Goal: Task Accomplishment & Management: Manage account settings

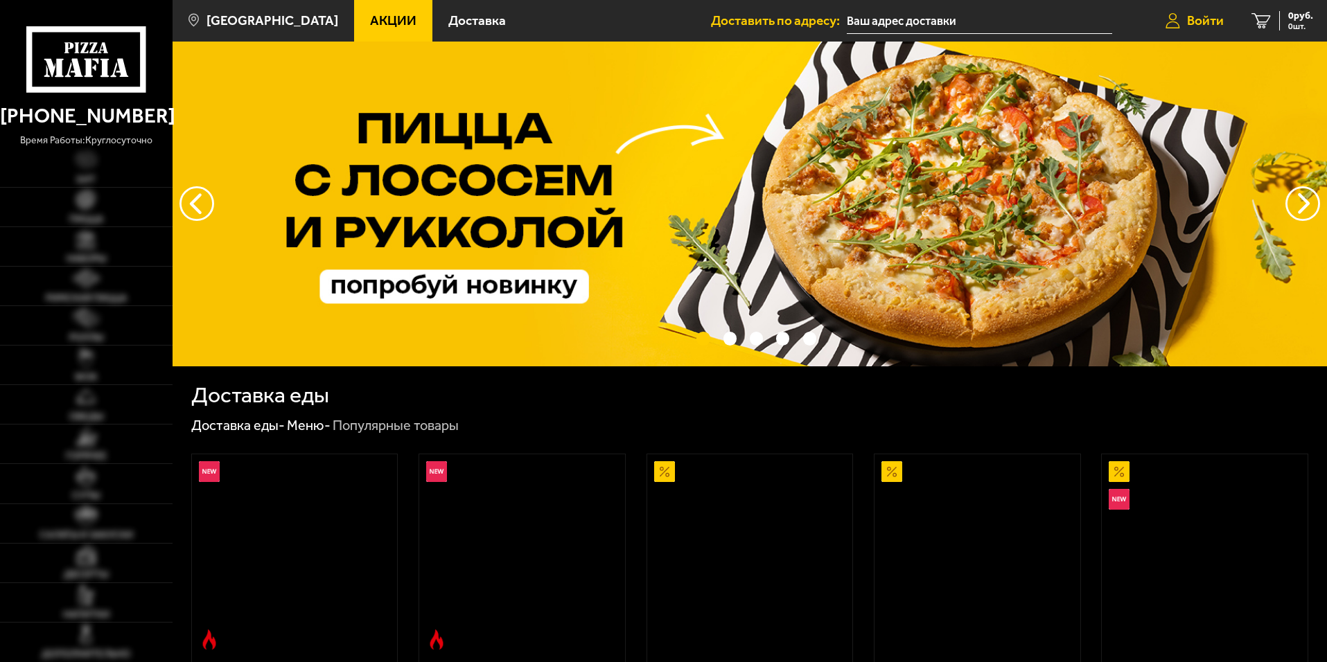
click at [1196, 27] on span "Войти" at bounding box center [1205, 20] width 37 height 13
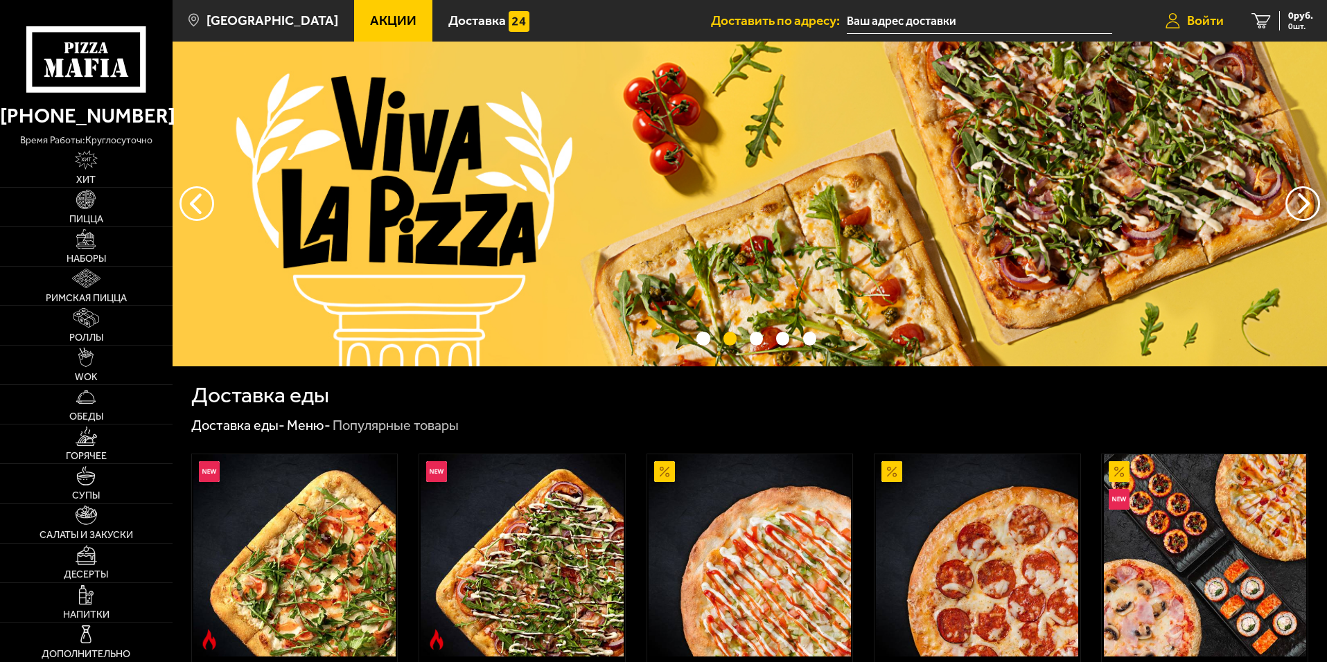
click at [1210, 24] on span "Войти" at bounding box center [1205, 20] width 37 height 13
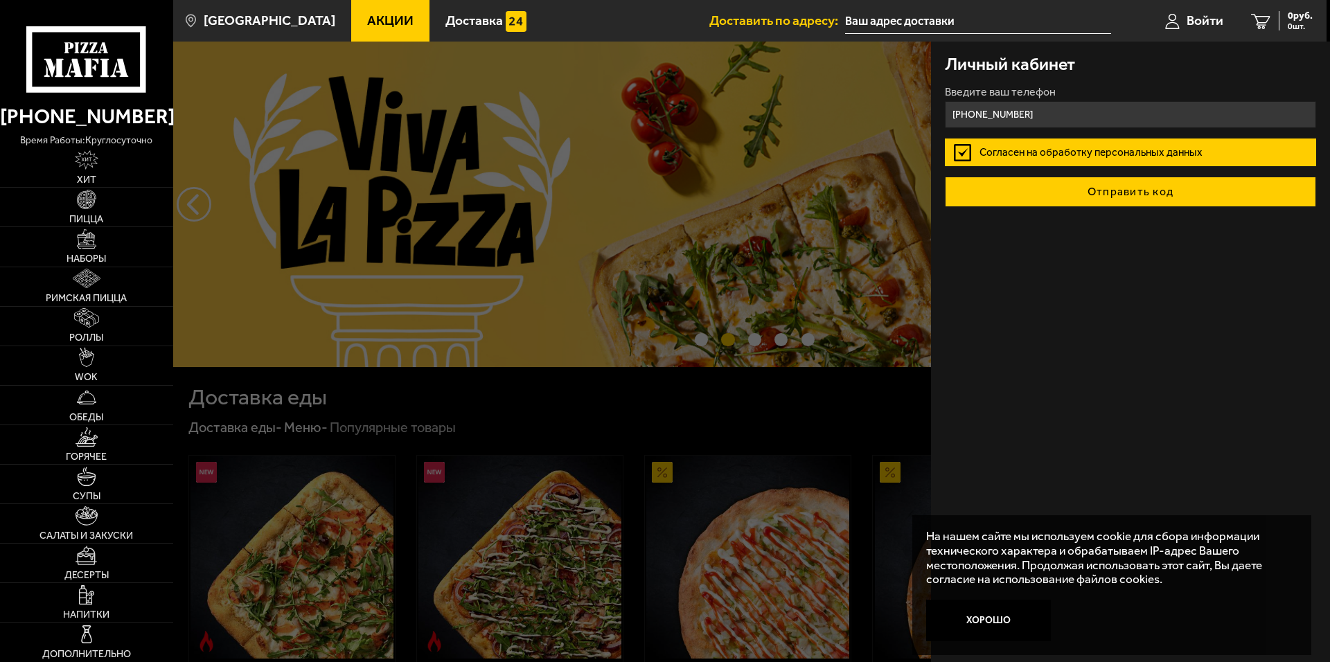
click at [1064, 193] on button "Отправить код" at bounding box center [1130, 192] width 371 height 30
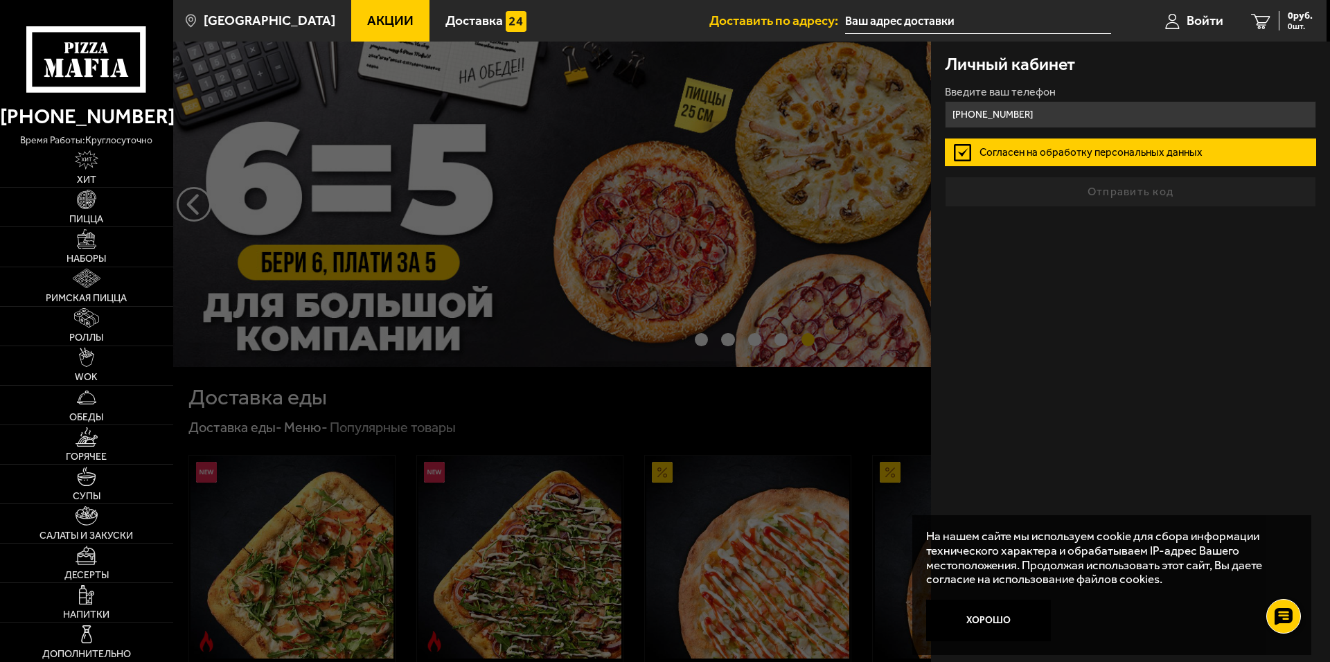
click at [974, 114] on input "+7 (962) 210-61-00" at bounding box center [1130, 114] width 371 height 27
type input "+7 (952) 210-61-00"
click at [1055, 285] on div "Личный кабинет Введите ваш телефон +7 (952) 210-61-00 Согласен на обработку пер…" at bounding box center [1130, 352] width 399 height 621
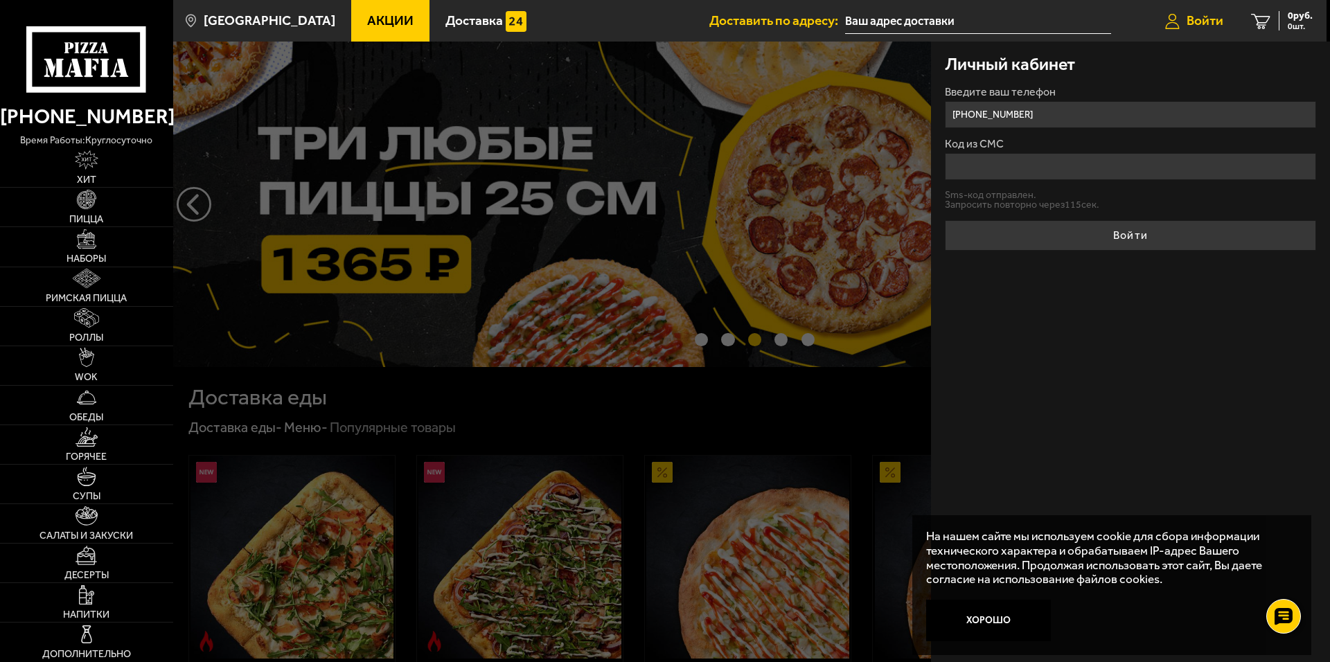
click at [1211, 21] on span "Войти" at bounding box center [1205, 20] width 37 height 13
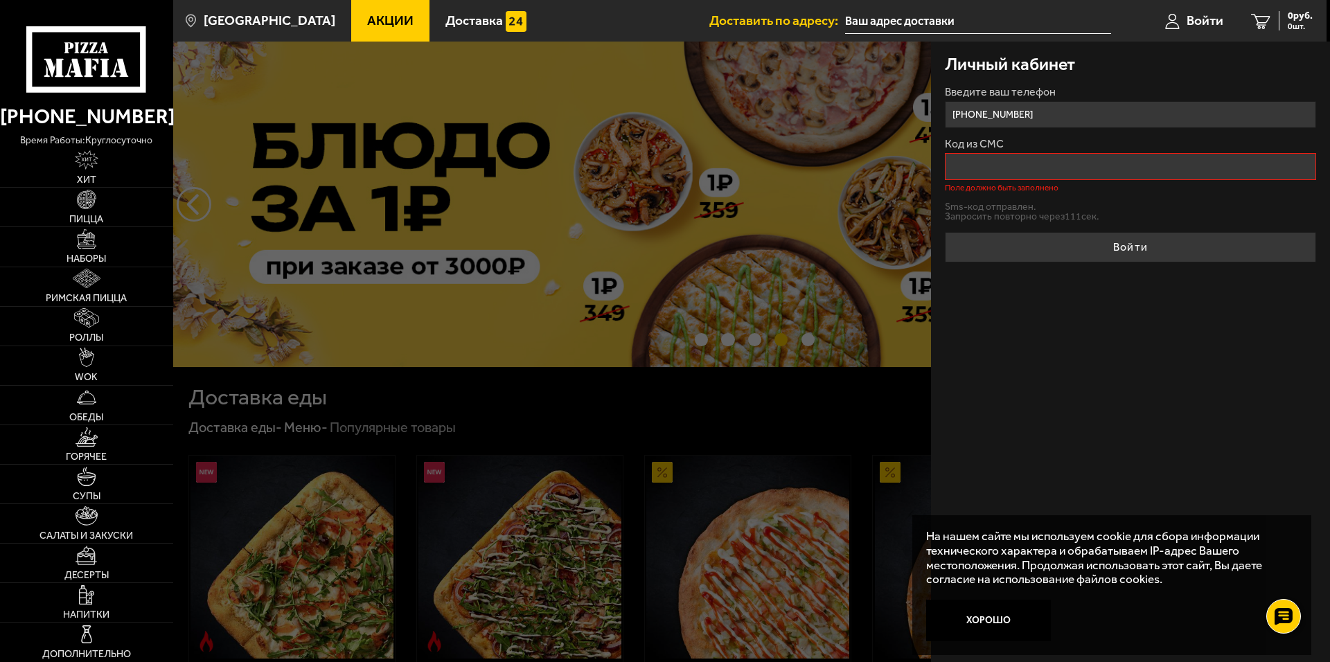
click at [975, 116] on input "+7 (962) 210-61-00" at bounding box center [1130, 114] width 371 height 27
type input "+7 (952) 210-61-00"
click at [945, 232] on button "Войти" at bounding box center [1130, 247] width 371 height 30
